Goal: Find specific page/section: Find specific page/section

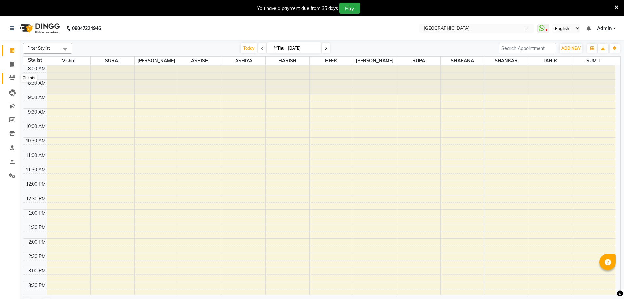
drag, startPoint x: 0, startPoint y: 0, endPoint x: 9, endPoint y: 75, distance: 75.5
click at [9, 77] on span at bounding box center [12, 78] width 11 height 8
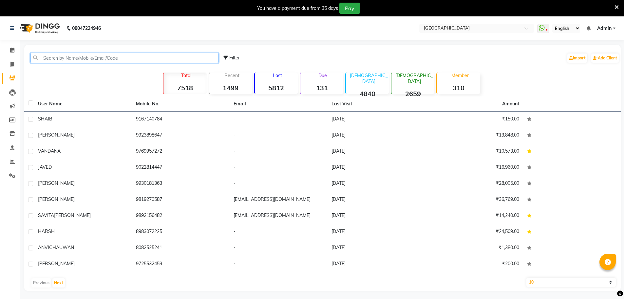
click at [93, 58] on input "text" at bounding box center [124, 58] width 188 height 10
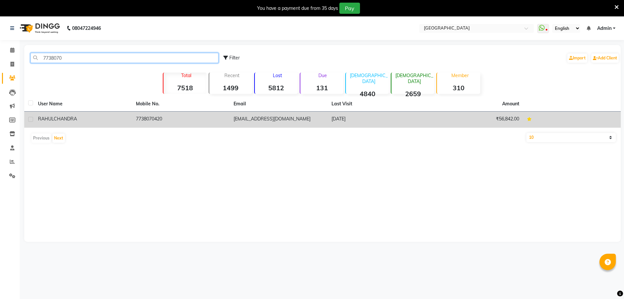
type input "7738070"
drag, startPoint x: 139, startPoint y: 118, endPoint x: 135, endPoint y: 122, distance: 5.1
click at [139, 118] on td "7738070420" at bounding box center [181, 119] width 98 height 16
